Goal: Information Seeking & Learning: Learn about a topic

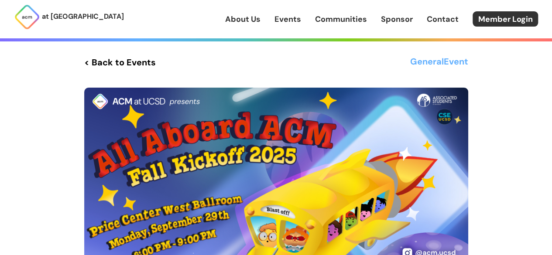
click at [260, 28] on div "at [GEOGRAPHIC_DATA] About Us Events Communities Sponsor Contact Member Login" at bounding box center [276, 19] width 552 height 38
click at [256, 24] on link "About Us" at bounding box center [242, 19] width 35 height 11
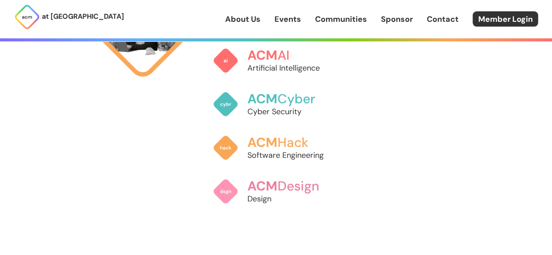
scroll to position [550, 0]
click at [292, 17] on link "Events" at bounding box center [287, 19] width 27 height 11
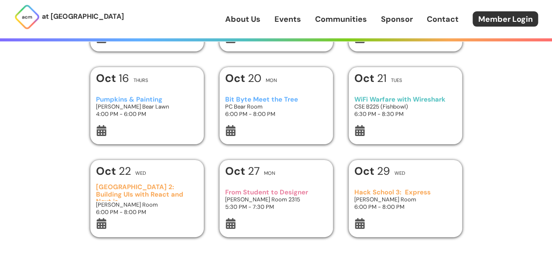
scroll to position [296, 0]
click at [283, 198] on h3 "Jacobs Room 2315" at bounding box center [276, 198] width 102 height 7
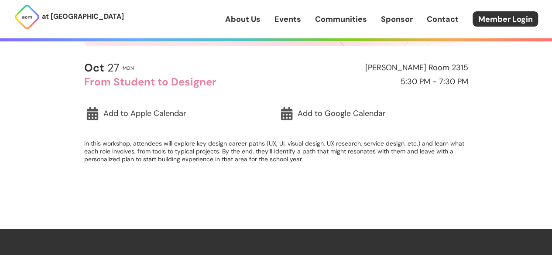
scroll to position [262, 0]
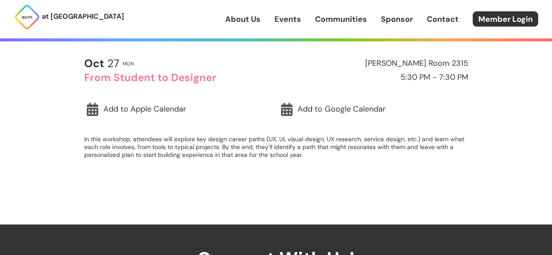
click at [294, 22] on link "Events" at bounding box center [287, 19] width 27 height 11
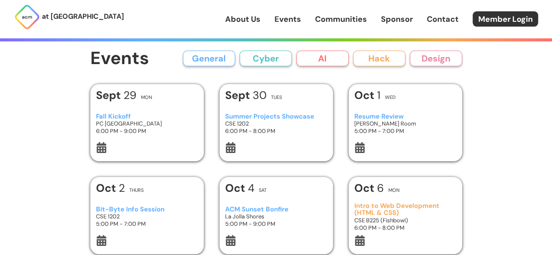
click at [258, 25] on div "About Us Events Communities Sponsor Contact Member Login" at bounding box center [388, 18] width 327 height 15
click at [334, 18] on link "Communities" at bounding box center [341, 19] width 52 height 11
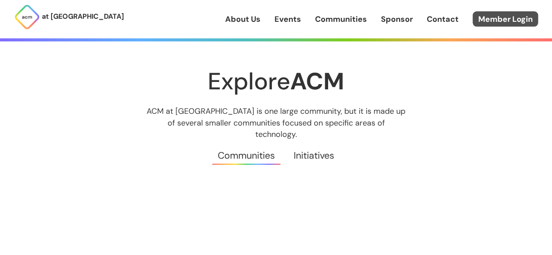
click at [526, 20] on link "Member Login" at bounding box center [504, 18] width 65 height 15
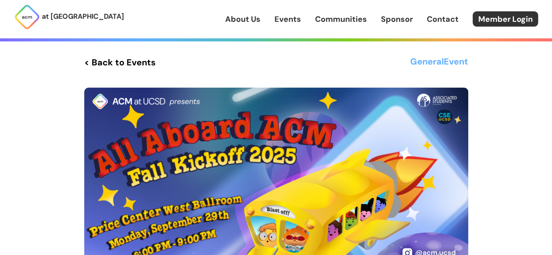
drag, startPoint x: 0, startPoint y: 0, endPoint x: 298, endPoint y: 64, distance: 304.7
click at [298, 64] on div "< Back to Events General Event" at bounding box center [276, 63] width 384 height 16
